Goal: Find specific page/section: Find specific page/section

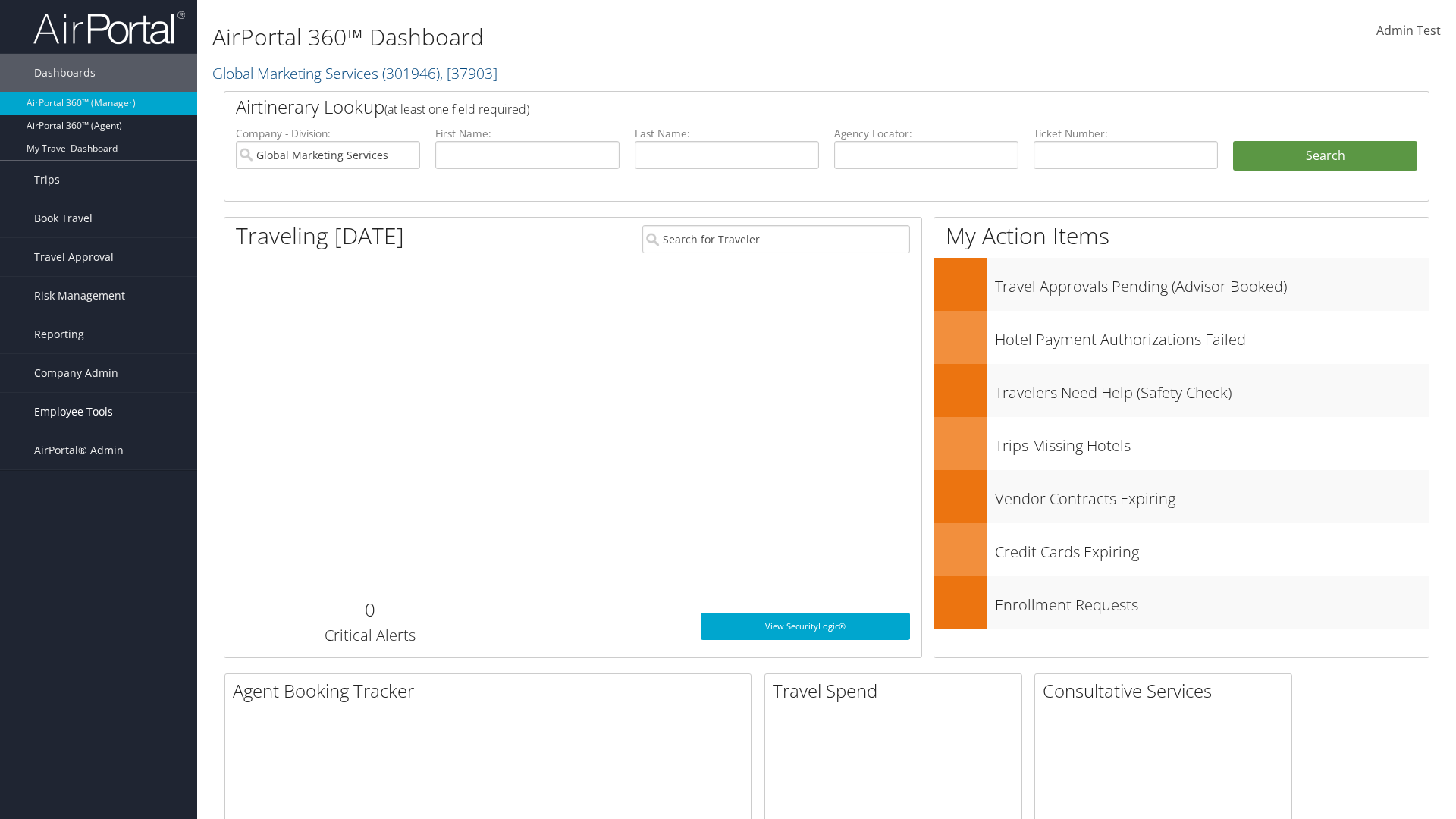
click at [99, 412] on span "Employee Tools" at bounding box center [73, 412] width 78 height 38
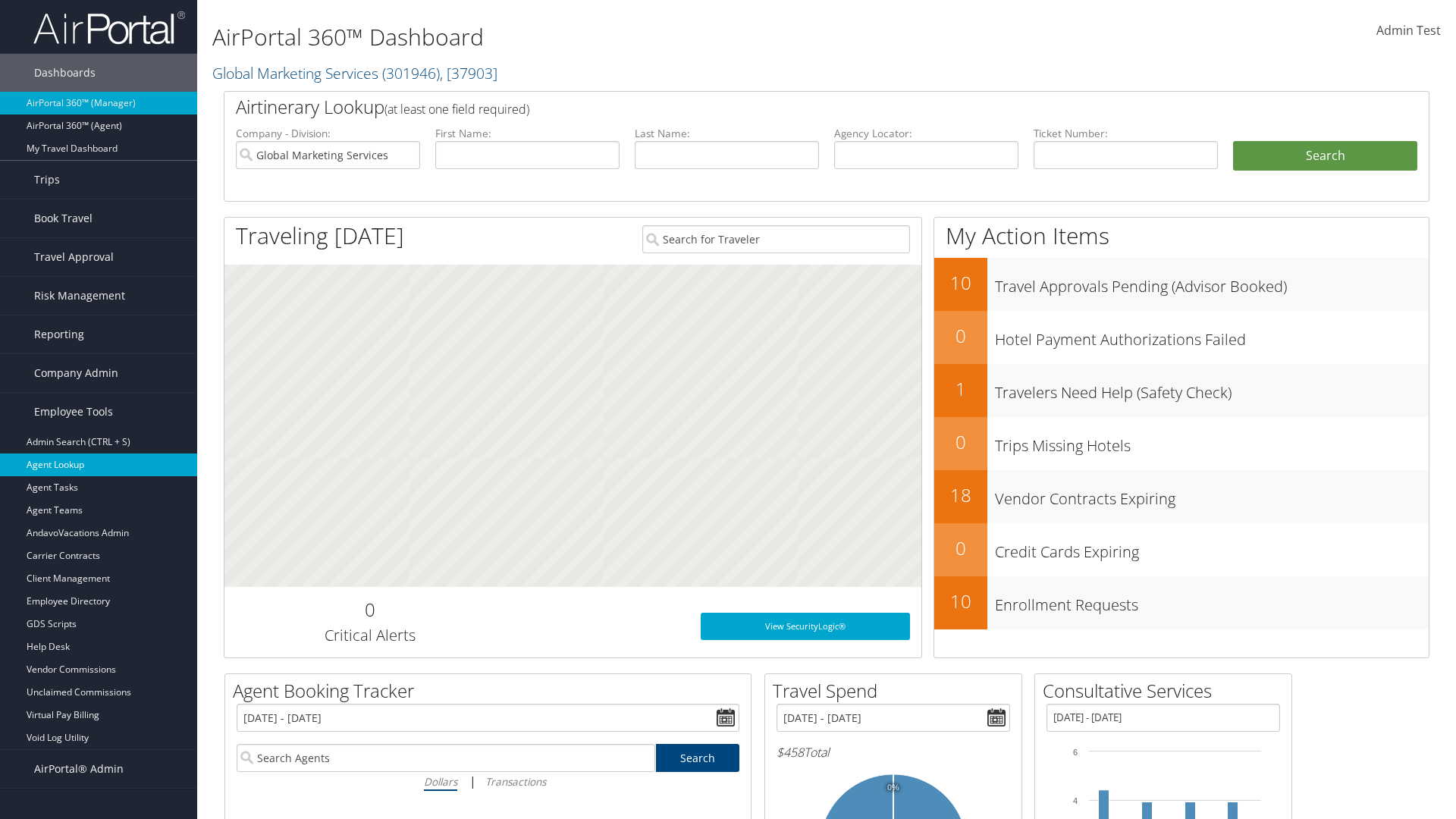
click at [99, 465] on link "Agent Lookup" at bounding box center [99, 465] width 197 height 23
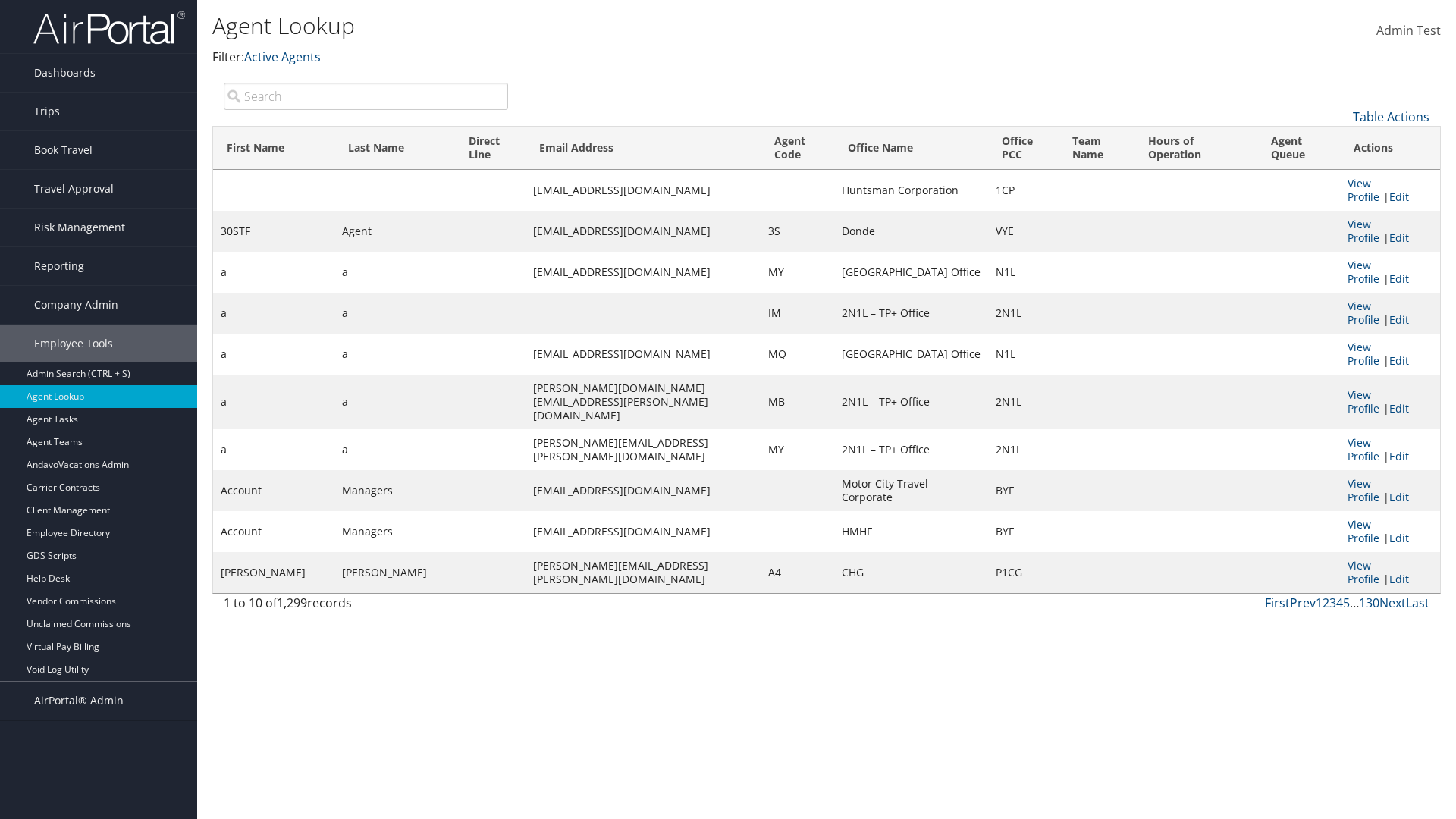
click at [366, 95] on input "search" at bounding box center [366, 96] width 285 height 27
type input "30STF"
